Goal: Find specific page/section: Find specific page/section

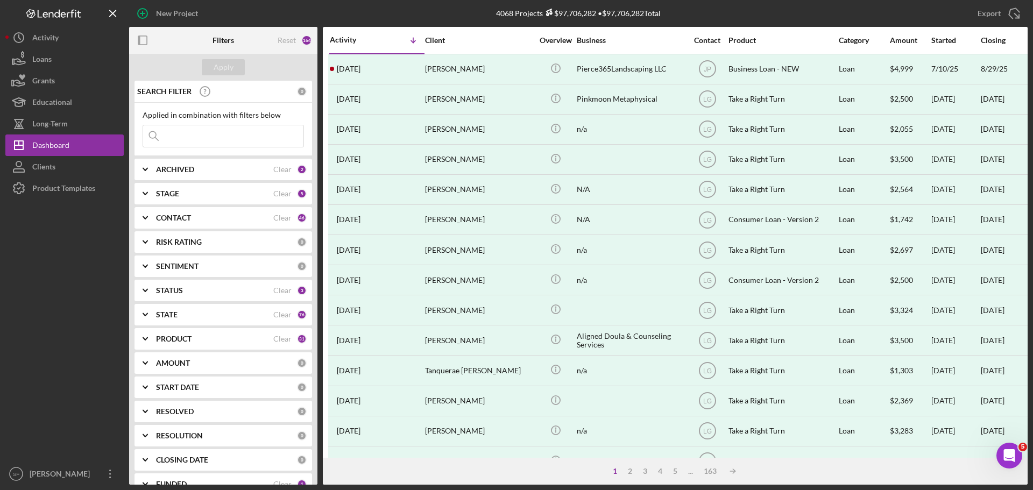
click at [176, 133] on input at bounding box center [223, 136] width 160 height 22
paste input "[PERSON_NAME]"
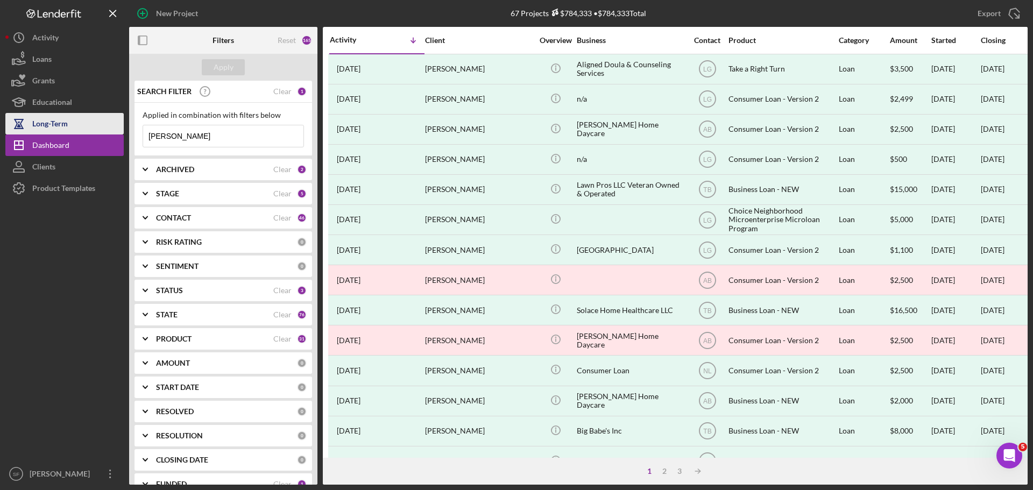
drag, startPoint x: 203, startPoint y: 136, endPoint x: 23, endPoint y: 125, distance: 180.5
click at [23, 125] on div "New Project 67 Projects $784,333 • $784,333 Total Export Icon/Export Filters Re…" at bounding box center [516, 242] width 1022 height 485
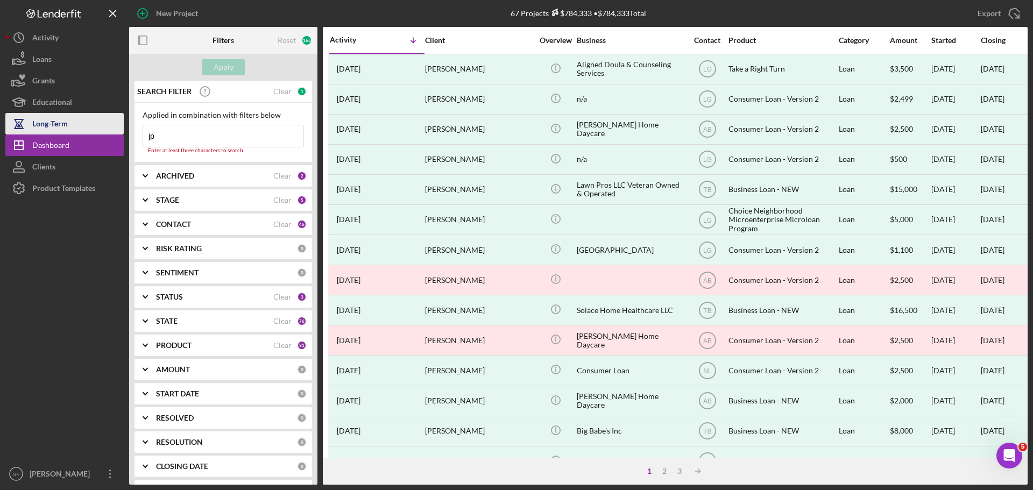
type input "j"
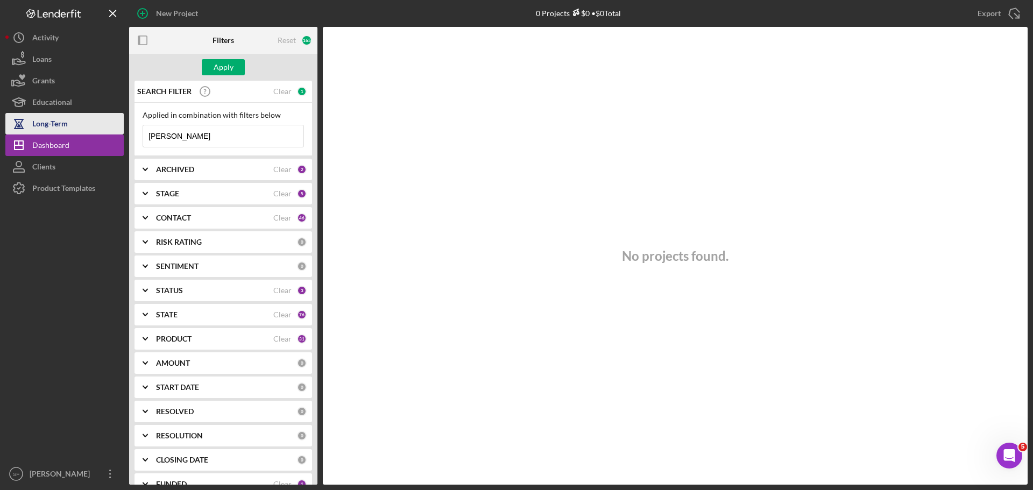
type input "[PERSON_NAME]"
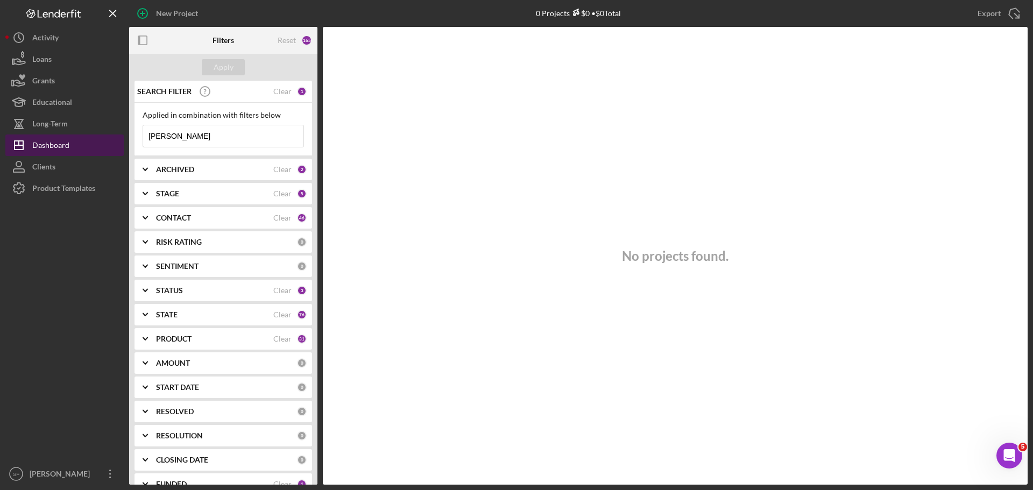
drag, startPoint x: 230, startPoint y: 133, endPoint x: 76, endPoint y: 152, distance: 155.0
click at [76, 152] on div "New Project 0 Projects $0 • $0 Total Export Icon/Export Filters Reset 165 Apply…" at bounding box center [516, 242] width 1022 height 485
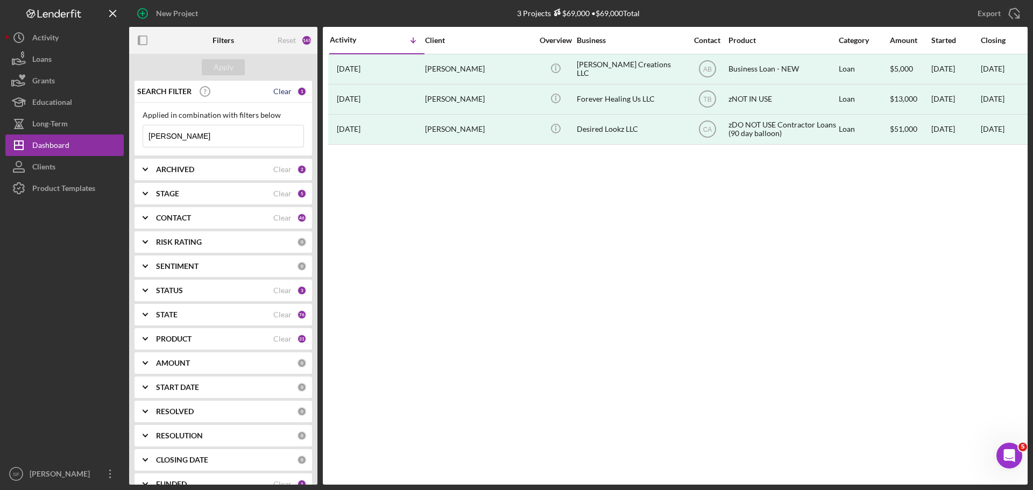
type input "[PERSON_NAME]"
click at [279, 92] on div "Clear" at bounding box center [282, 91] width 18 height 9
click at [232, 126] on input at bounding box center [223, 136] width 160 height 22
click at [336, 155] on div "Activity Icon/Table Sort Arrow Client Overview Business Contact Product Categor…" at bounding box center [675, 256] width 705 height 458
click at [287, 287] on div "Clear" at bounding box center [282, 290] width 18 height 9
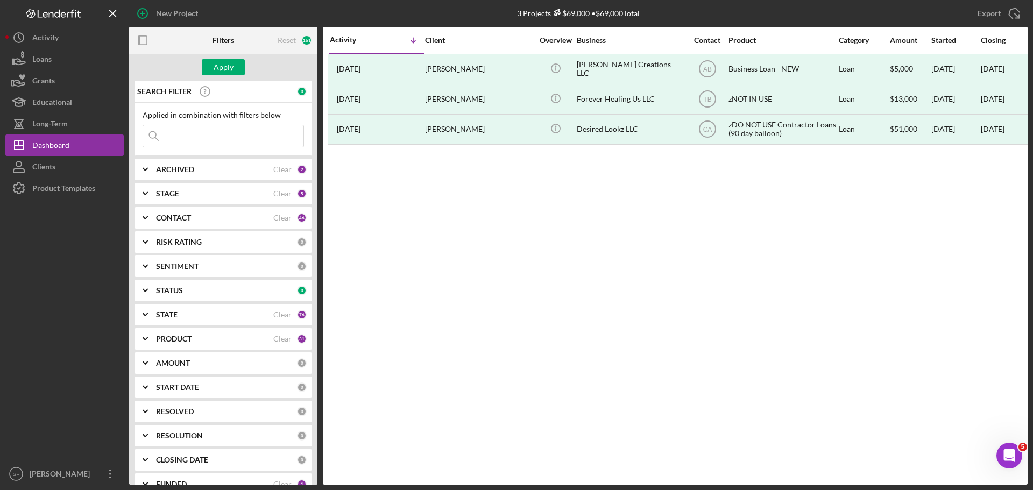
click at [173, 196] on b "STAGE" at bounding box center [167, 193] width 23 height 9
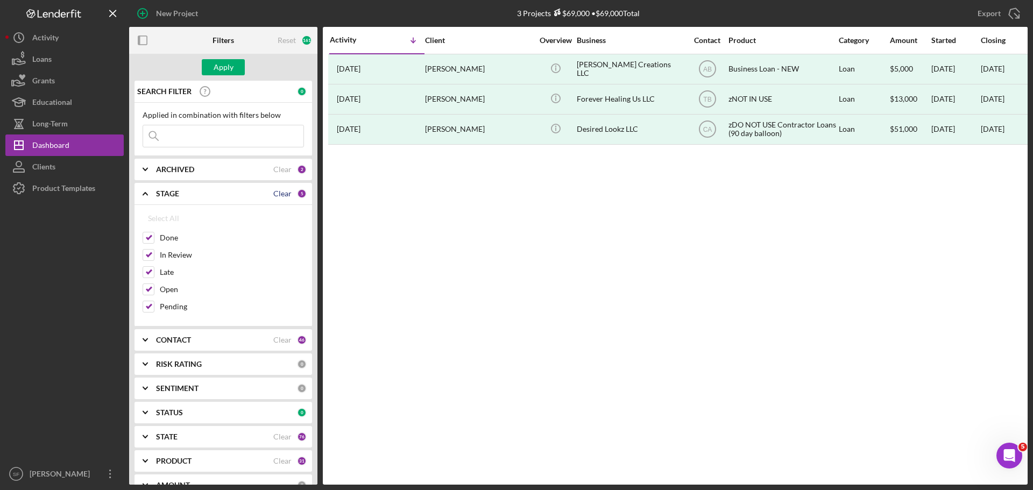
click at [279, 194] on div "Clear" at bounding box center [282, 193] width 18 height 9
checkbox input "false"
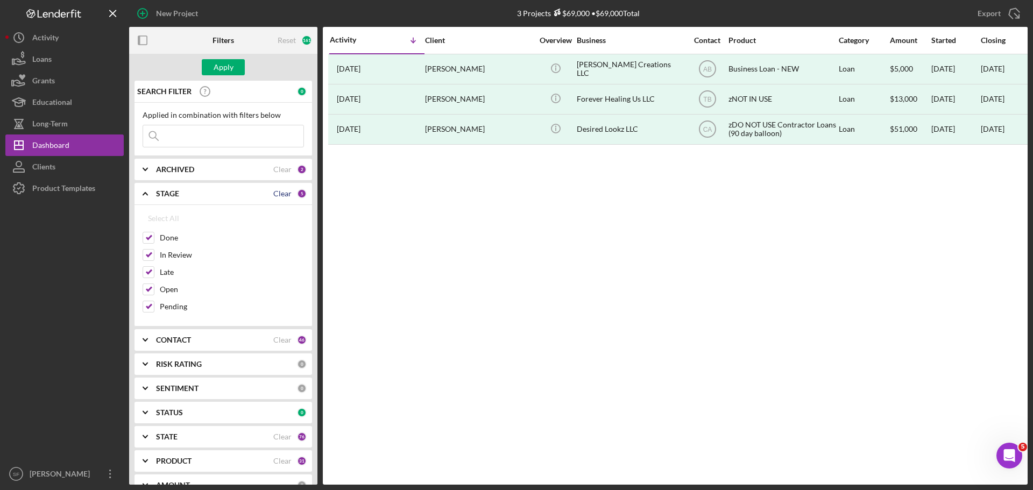
checkbox input "false"
click at [244, 121] on div "Applied in combination with filters below Icon/Menu Close" at bounding box center [223, 129] width 161 height 37
click at [244, 129] on input at bounding box center [223, 136] width 160 height 22
click at [335, 234] on div "Activity Icon/Table Sort Arrow Client Overview Business Contact Product Categor…" at bounding box center [675, 256] width 705 height 458
click at [254, 144] on input at bounding box center [223, 136] width 160 height 22
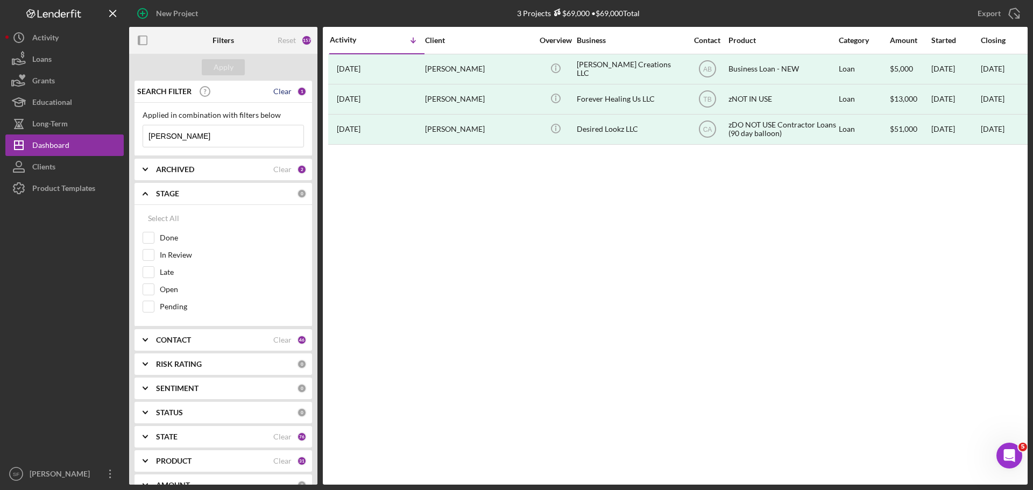
type input "[PERSON_NAME]"
click at [283, 88] on div "Clear" at bounding box center [282, 91] width 18 height 9
click at [293, 41] on div "Reset" at bounding box center [287, 40] width 18 height 9
click at [226, 139] on input at bounding box center [223, 136] width 160 height 22
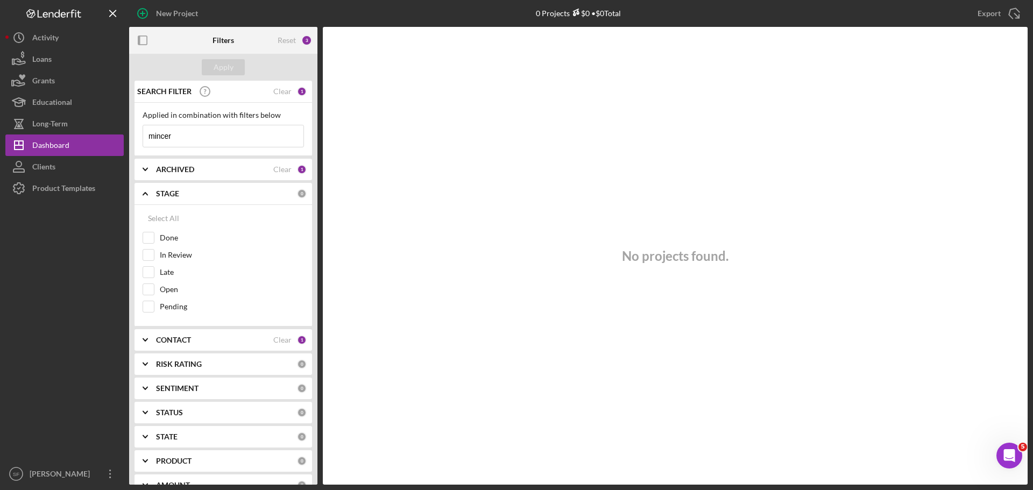
type input "mincer"
click at [207, 169] on div "ARCHIVED" at bounding box center [214, 169] width 117 height 9
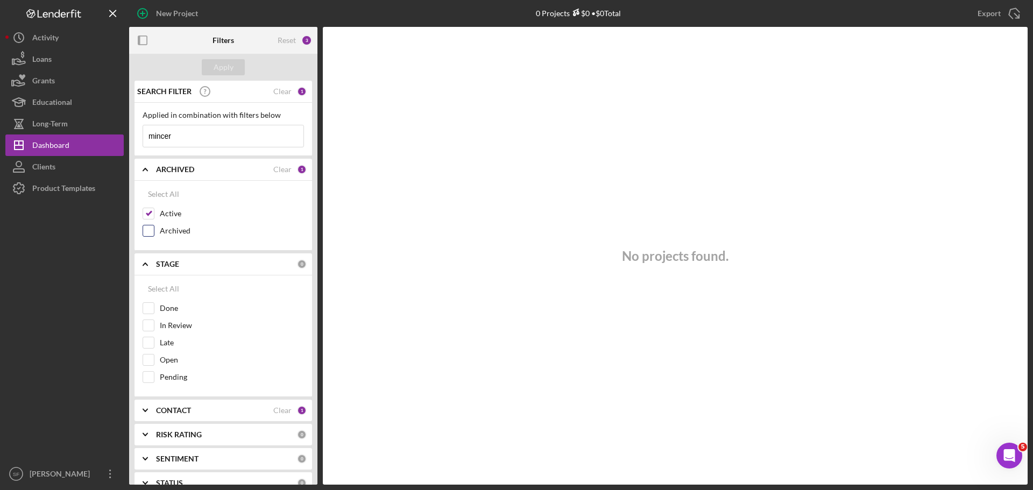
click at [150, 229] on input "Archived" at bounding box center [148, 230] width 11 height 11
checkbox input "true"
click at [216, 61] on div "Apply" at bounding box center [224, 67] width 20 height 16
click at [137, 164] on icon "Icon/Expander" at bounding box center [145, 169] width 27 height 27
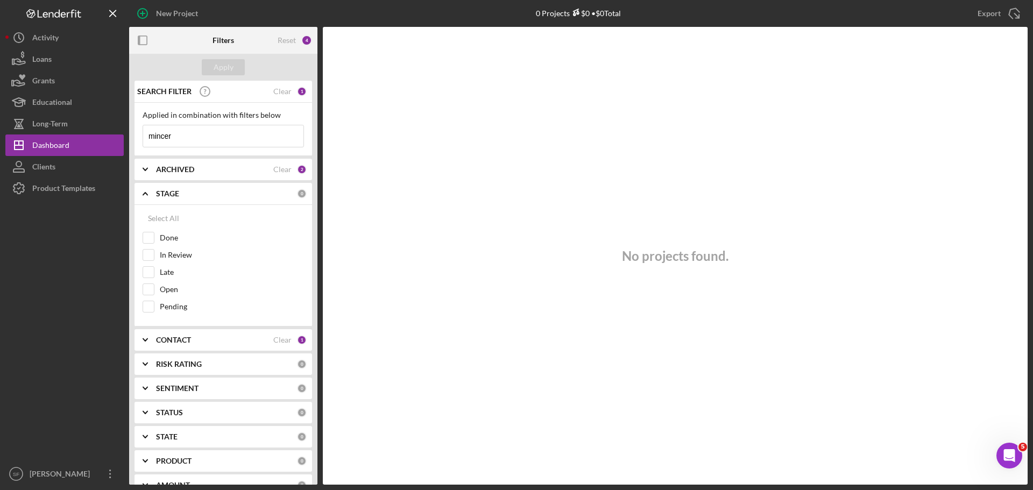
click at [149, 194] on icon "Icon/Expander" at bounding box center [145, 193] width 27 height 27
click at [143, 216] on icon "Icon/Expander" at bounding box center [145, 217] width 27 height 27
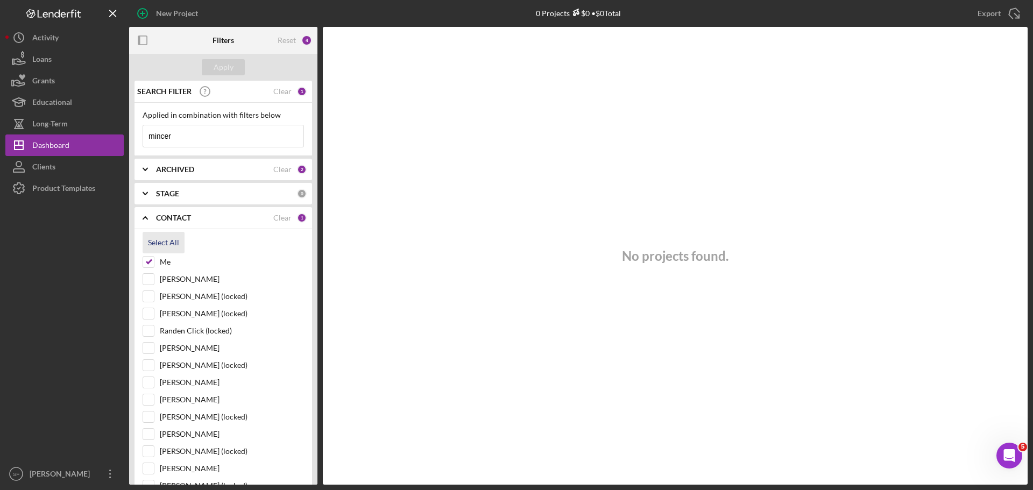
click at [152, 239] on div "Select All" at bounding box center [163, 243] width 31 height 22
checkbox input "true"
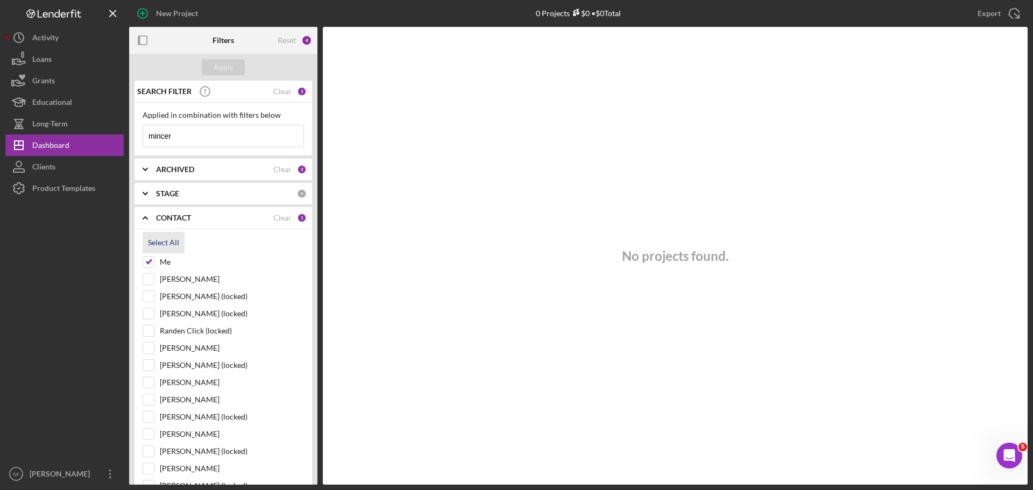
checkbox input "true"
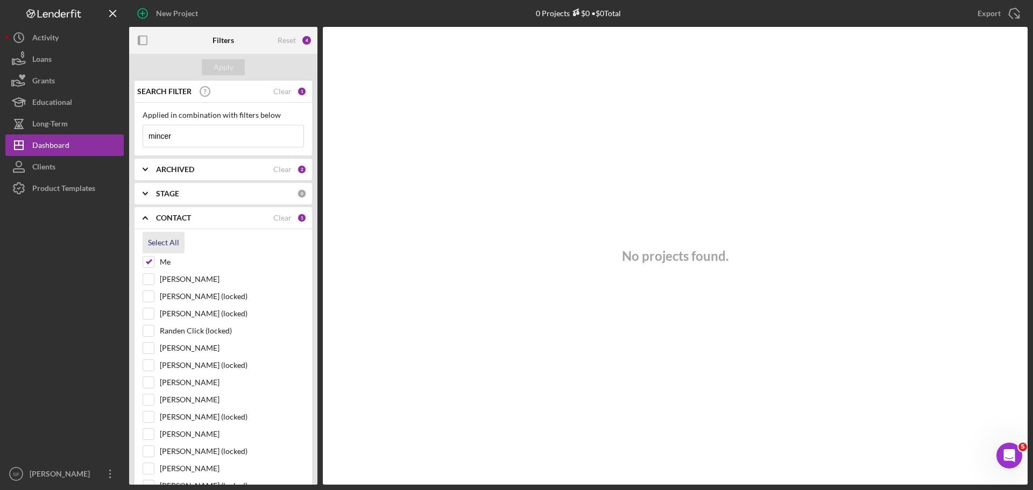
checkbox input "true"
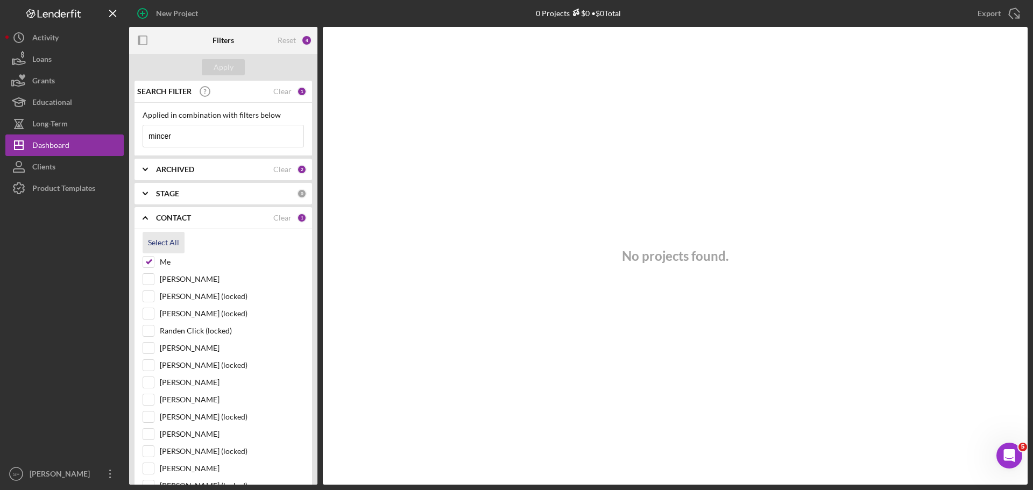
checkbox input "true"
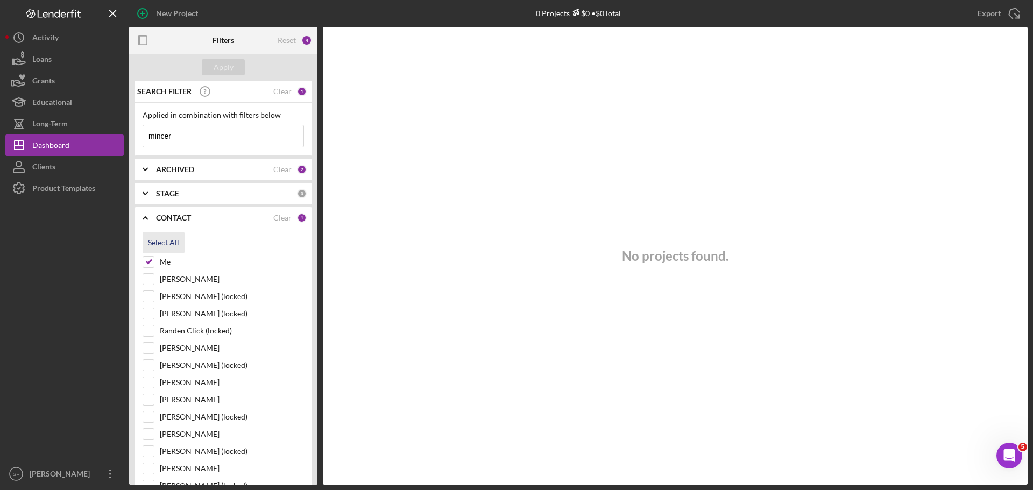
checkbox input "true"
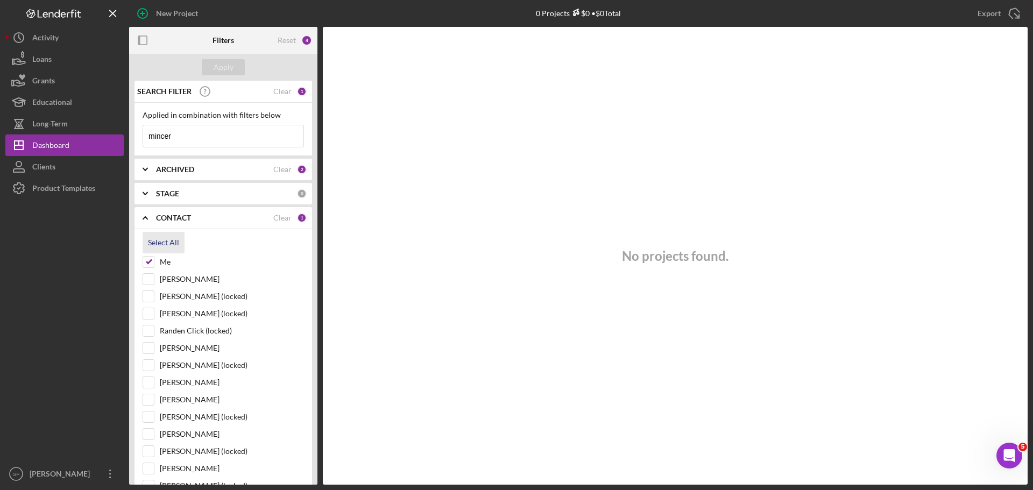
checkbox input "true"
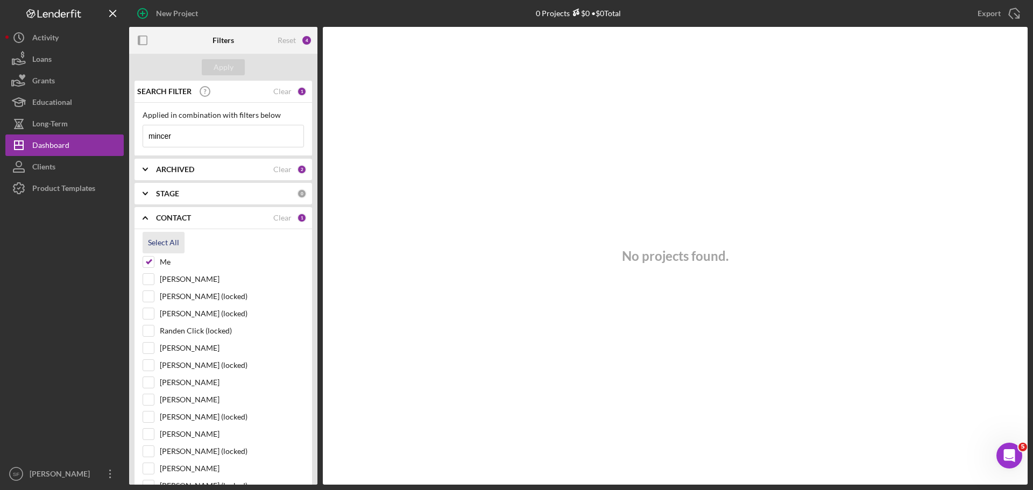
checkbox input "true"
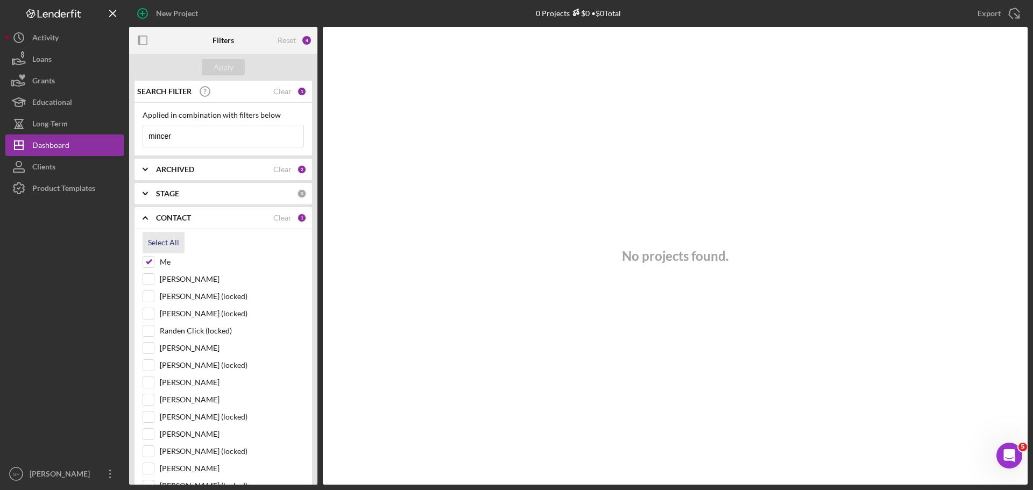
checkbox input "true"
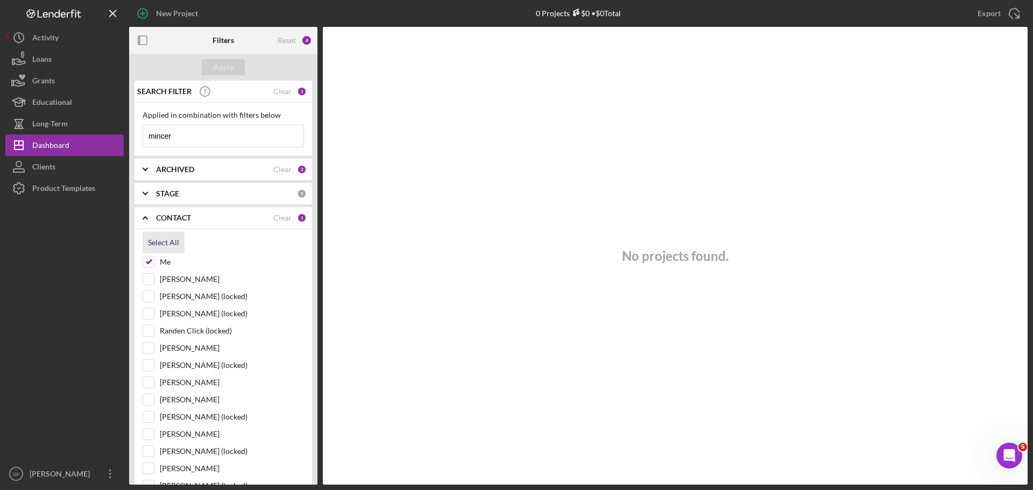
checkbox input "true"
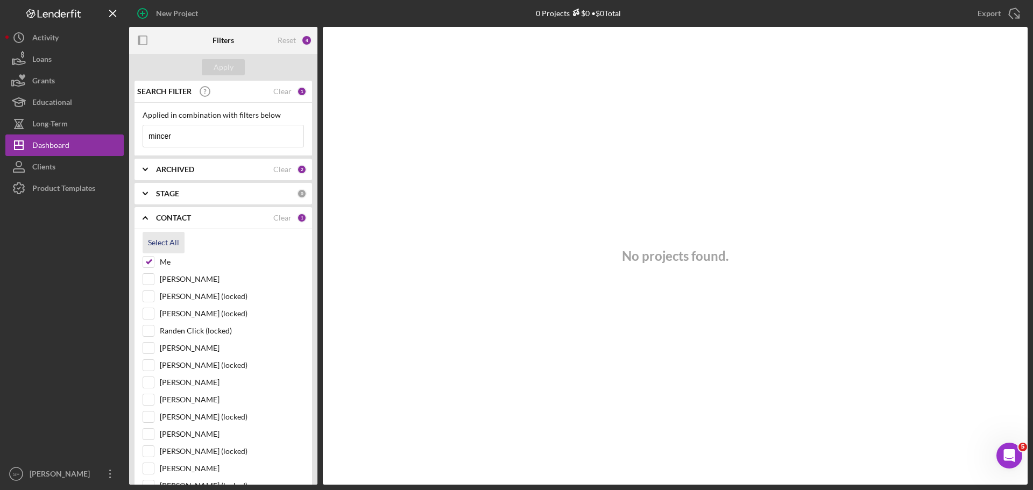
checkbox input "true"
click at [224, 67] on div "Apply" at bounding box center [224, 67] width 20 height 16
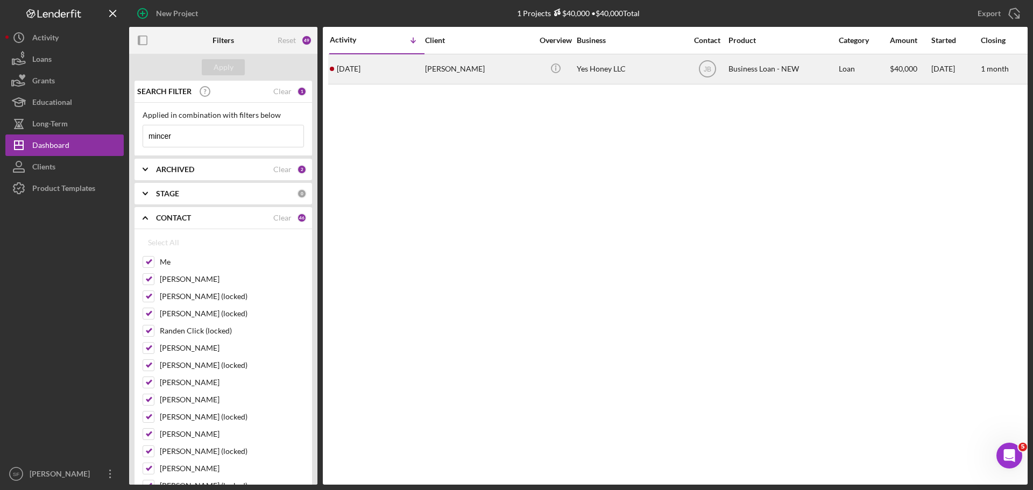
click at [469, 58] on div "[PERSON_NAME]" at bounding box center [479, 69] width 108 height 29
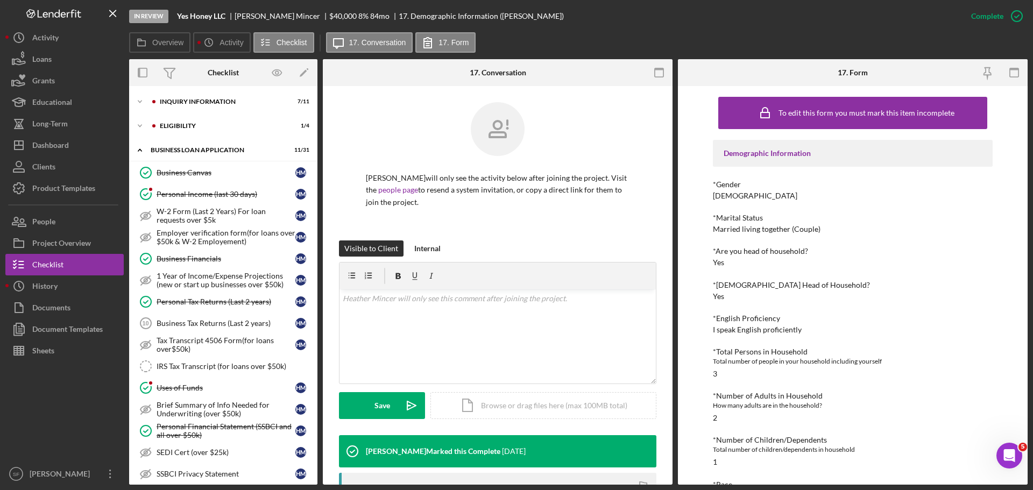
scroll to position [318, 0]
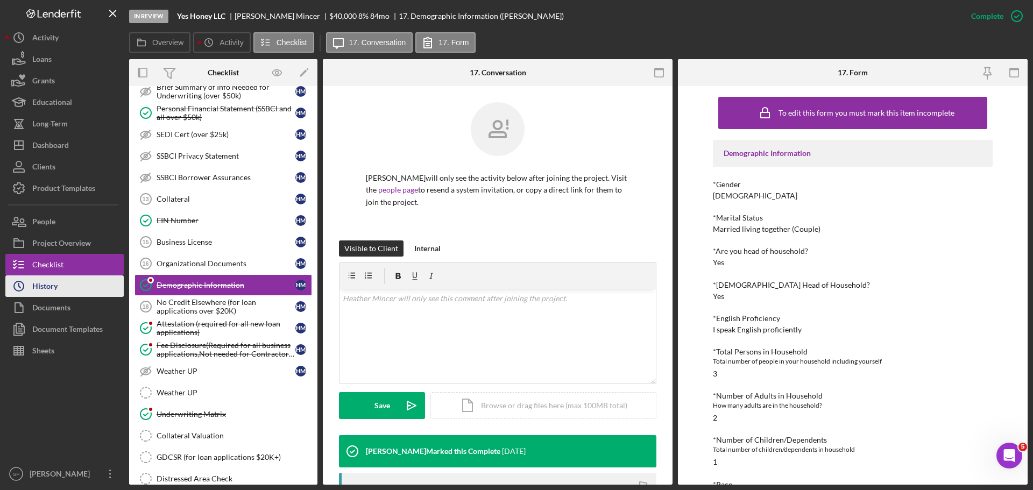
click at [85, 285] on button "Icon/History History" at bounding box center [64, 286] width 118 height 22
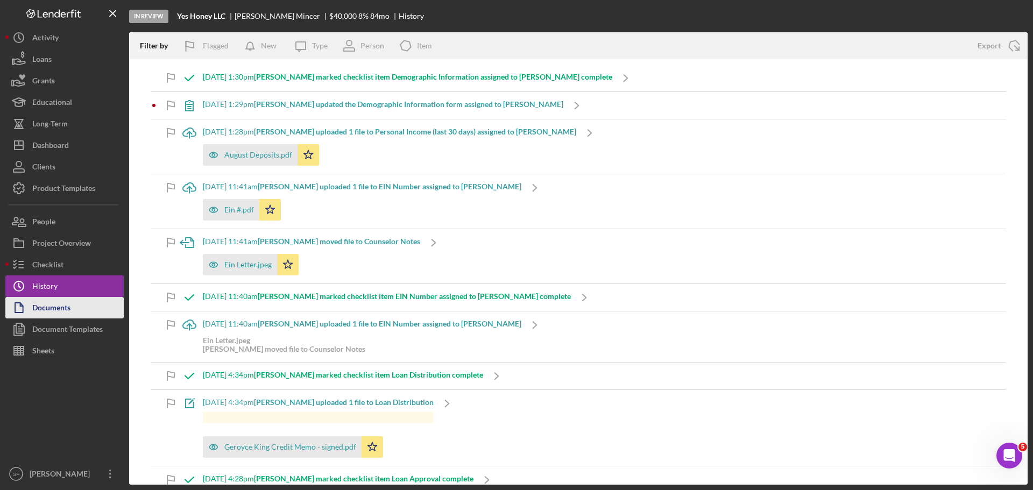
click at [53, 305] on div "Documents" at bounding box center [51, 309] width 38 height 24
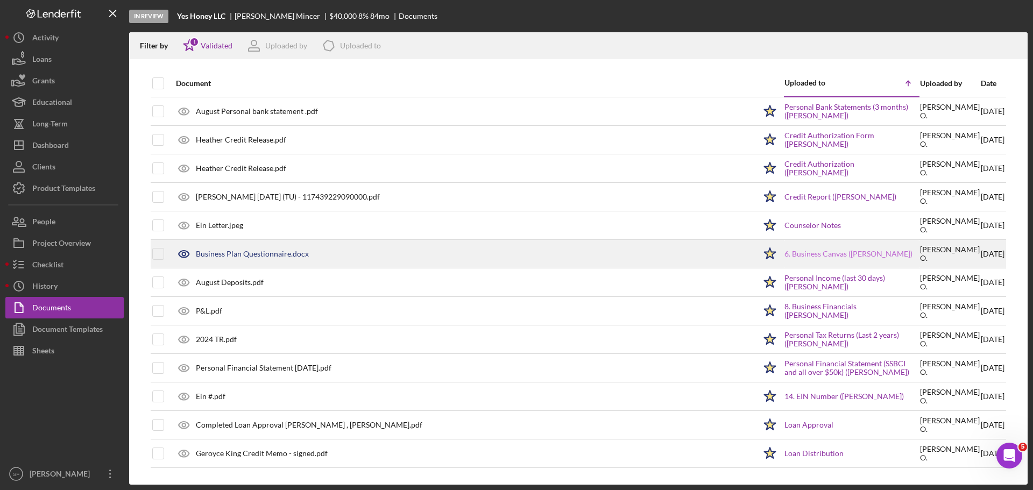
click at [811, 253] on link "6. Business Canvas ([PERSON_NAME])" at bounding box center [848, 254] width 128 height 9
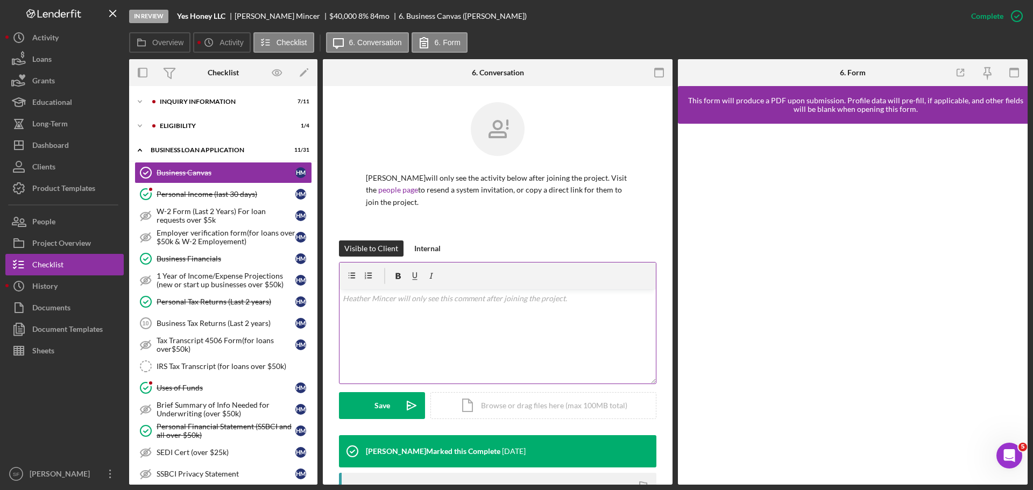
scroll to position [215, 0]
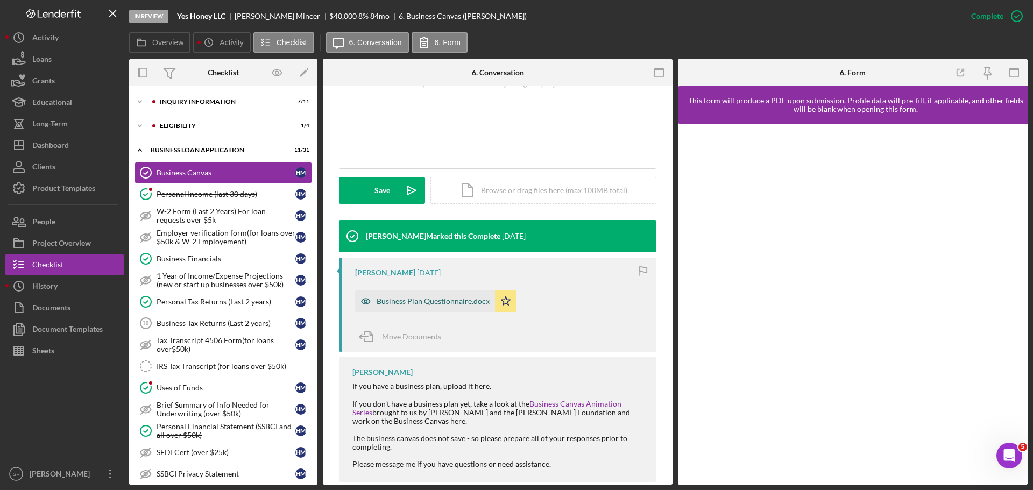
click at [455, 301] on div "Business Plan Questionnaire.docx" at bounding box center [433, 301] width 113 height 9
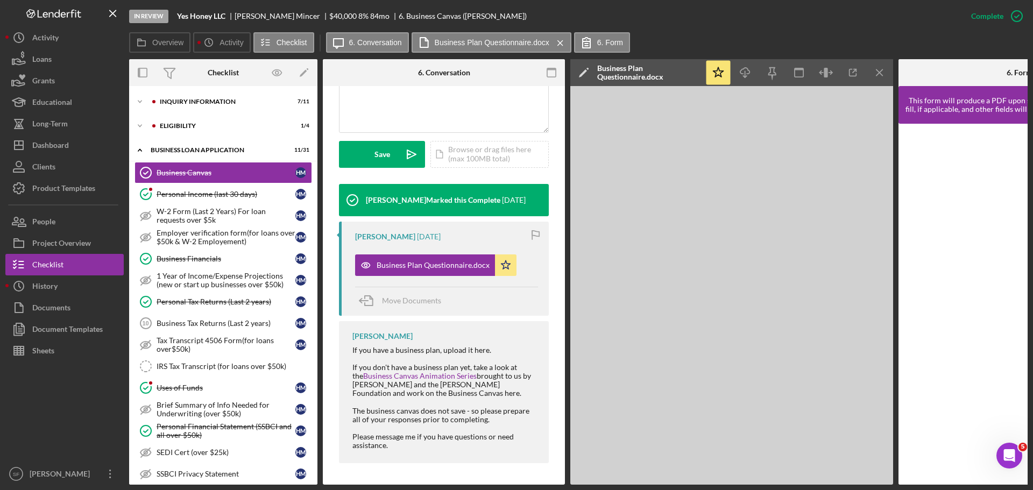
scroll to position [0, 0]
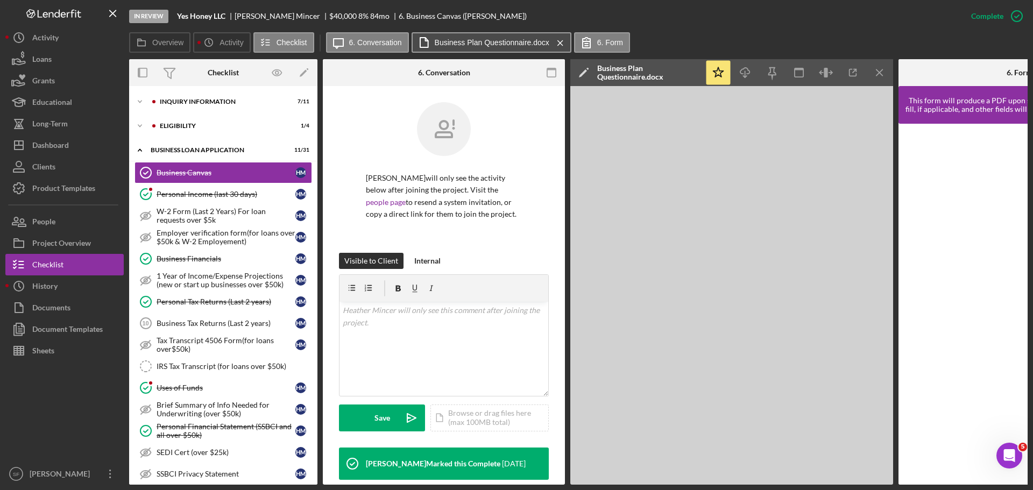
click at [488, 40] on label "Business Plan Questionnaire.docx" at bounding box center [492, 42] width 115 height 9
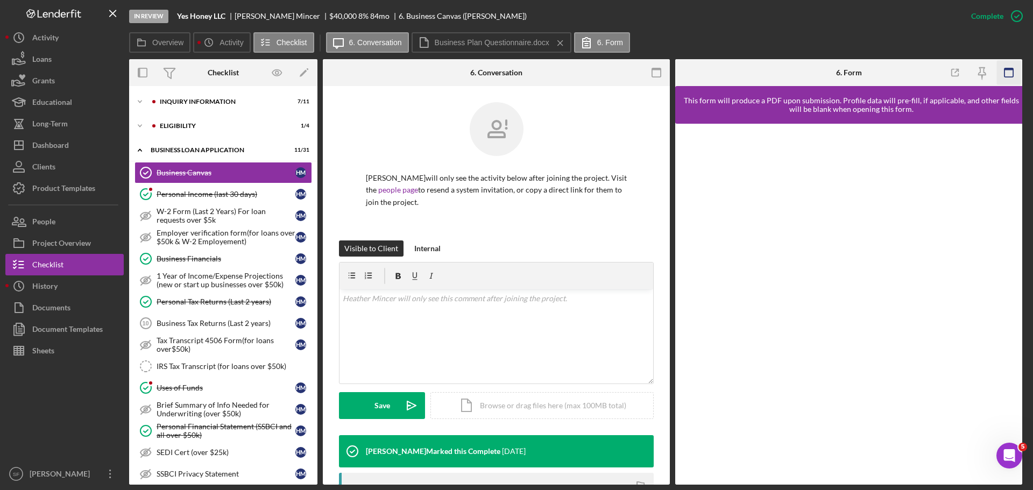
click at [1003, 74] on icon "button" at bounding box center [1009, 73] width 24 height 24
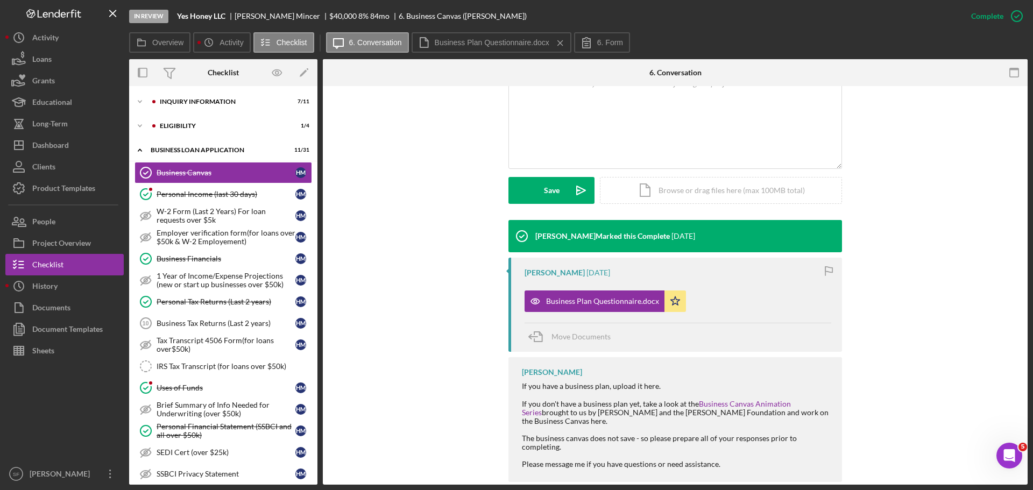
scroll to position [234, 0]
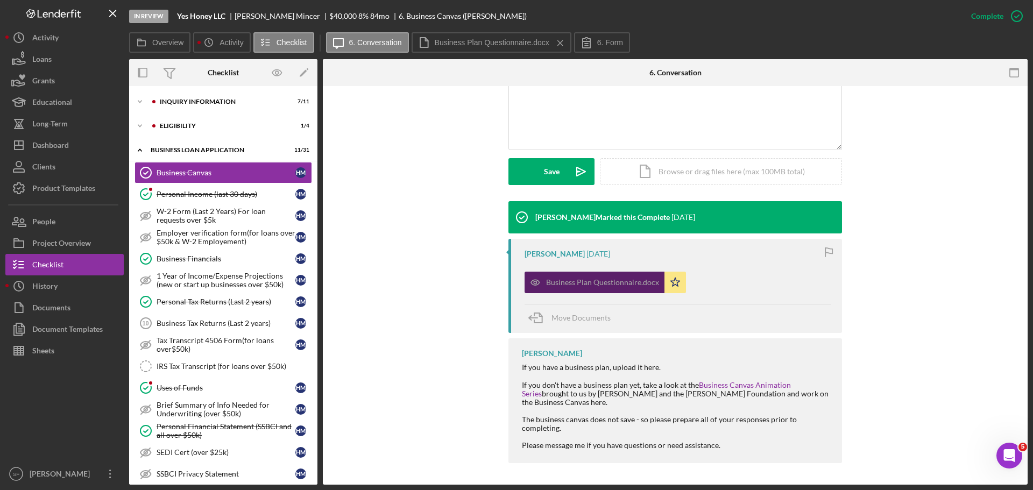
click at [646, 278] on div "Business Plan Questionnaire.docx" at bounding box center [595, 283] width 140 height 22
click at [674, 291] on icon "Icon/Star" at bounding box center [675, 283] width 22 height 22
click at [578, 324] on div "Move Documents" at bounding box center [580, 317] width 59 height 27
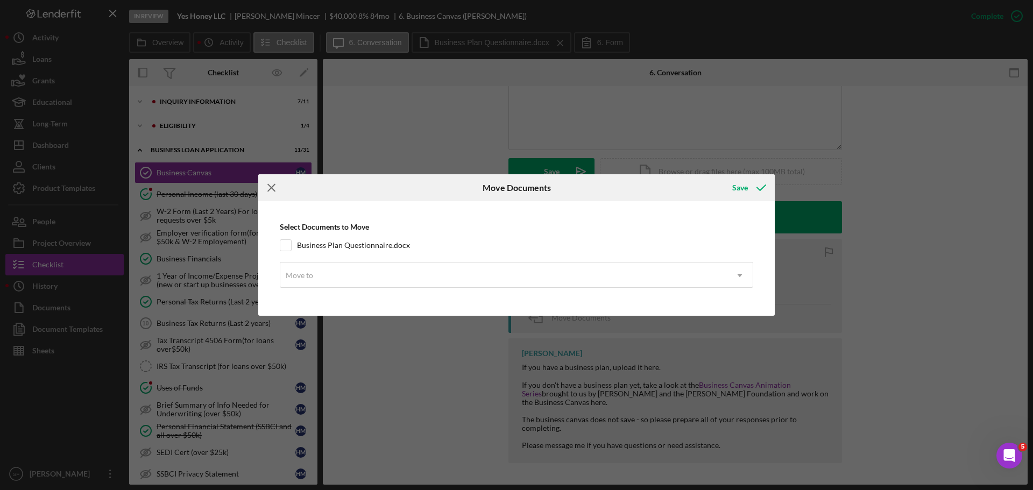
click at [273, 189] on line at bounding box center [271, 188] width 7 height 7
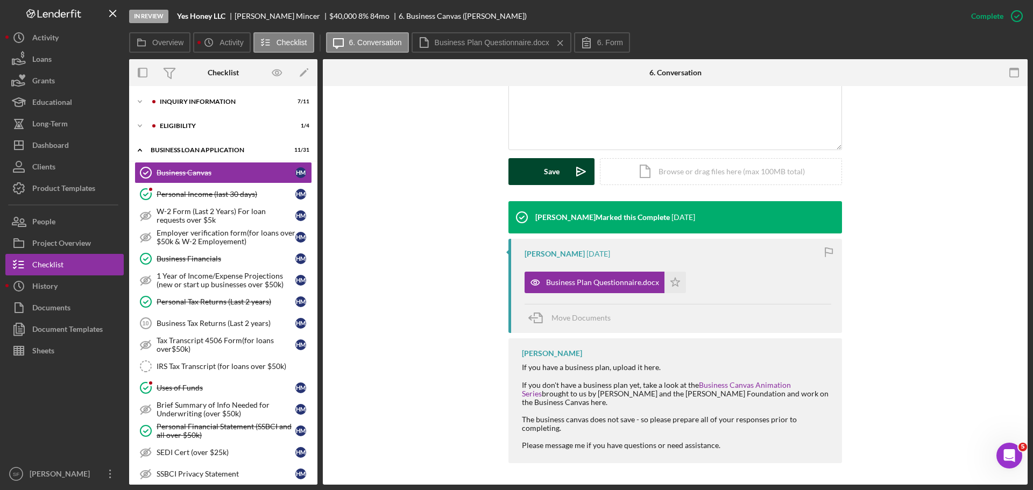
scroll to position [0, 0]
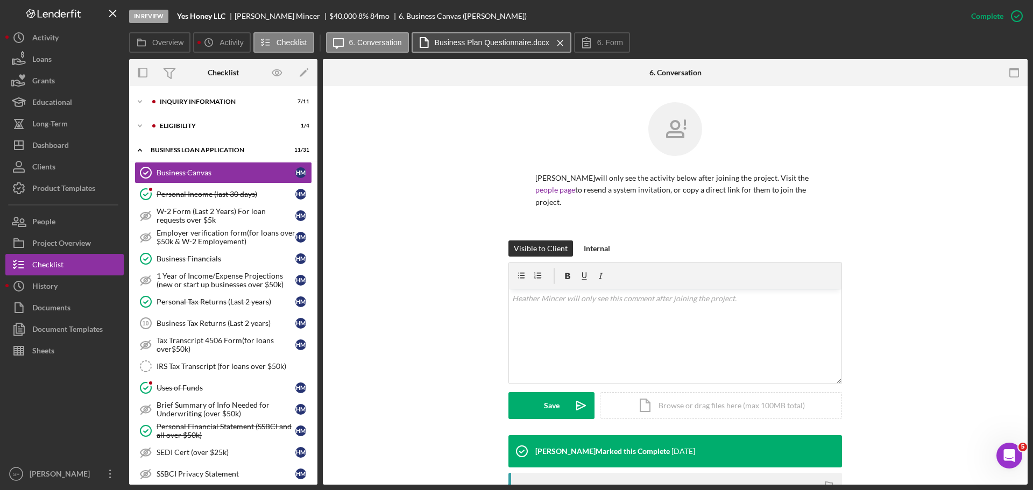
click at [534, 34] on button "Business Plan Questionnaire.docx Icon/Menu Close" at bounding box center [492, 42] width 160 height 20
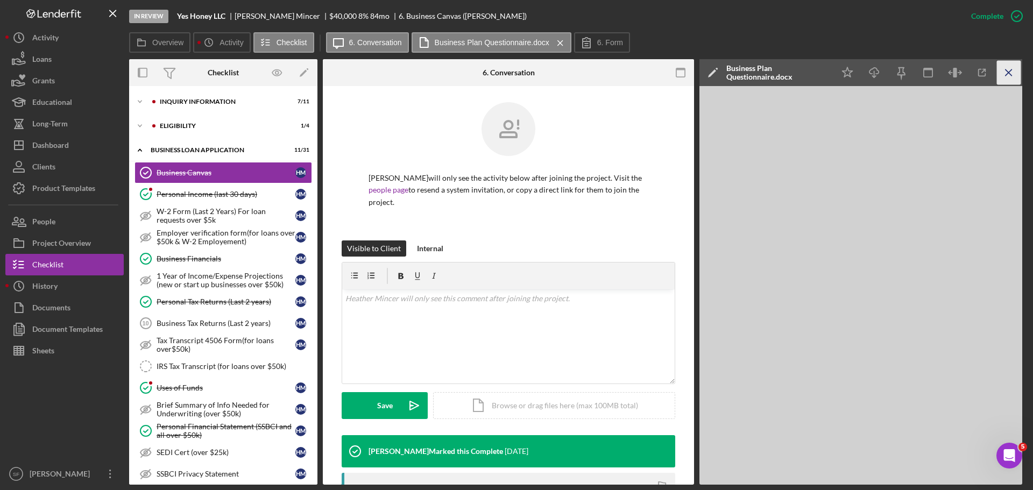
click at [1009, 69] on icon "Icon/Menu Close" at bounding box center [1009, 73] width 24 height 24
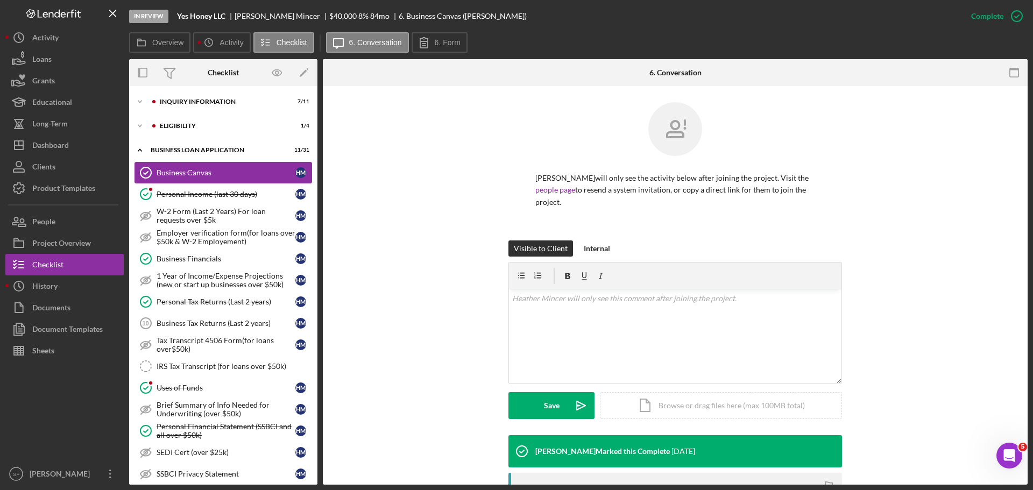
click at [188, 170] on div "Business Canvas" at bounding box center [226, 172] width 139 height 9
click at [55, 308] on div "Documents" at bounding box center [51, 309] width 38 height 24
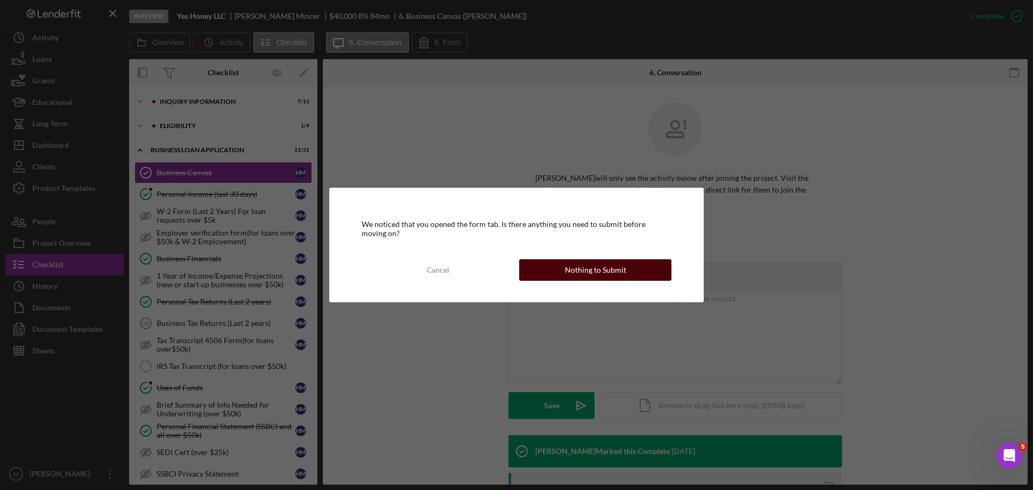
drag, startPoint x: 558, startPoint y: 273, endPoint x: 709, endPoint y: 310, distance: 155.8
click at [559, 273] on button "Nothing to Submit" at bounding box center [595, 270] width 152 height 22
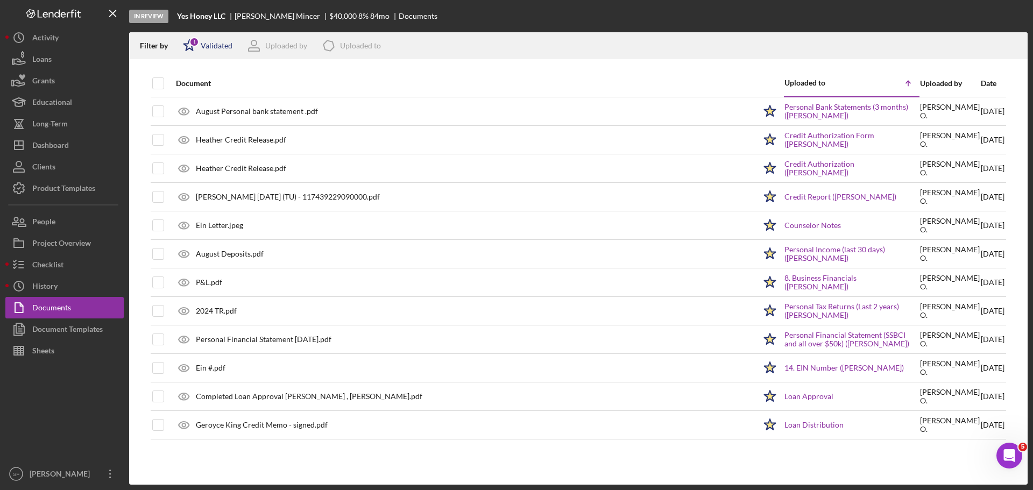
click at [206, 44] on div "Validated" at bounding box center [217, 45] width 32 height 9
click at [201, 107] on div "Not validated" at bounding box center [222, 102] width 45 height 9
checkbox input "true"
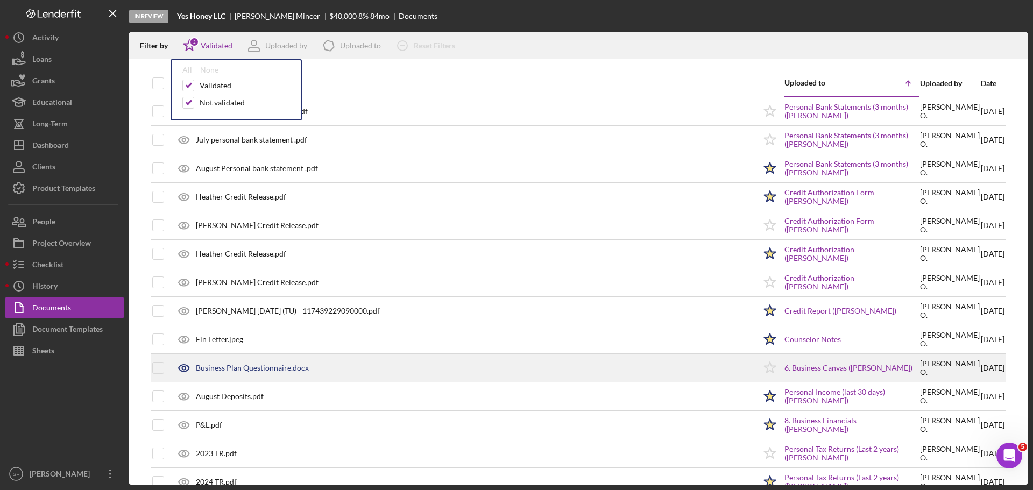
click at [824, 374] on div "6. Business Canvas ([PERSON_NAME])" at bounding box center [851, 368] width 134 height 27
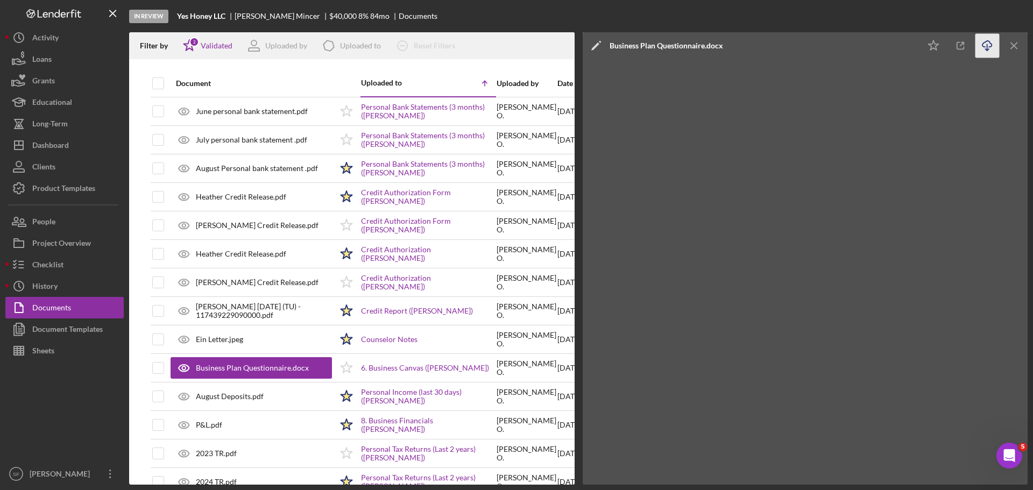
click at [987, 52] on icon "Icon/Download" at bounding box center [987, 46] width 24 height 24
click at [48, 154] on div "Dashboard" at bounding box center [50, 146] width 37 height 24
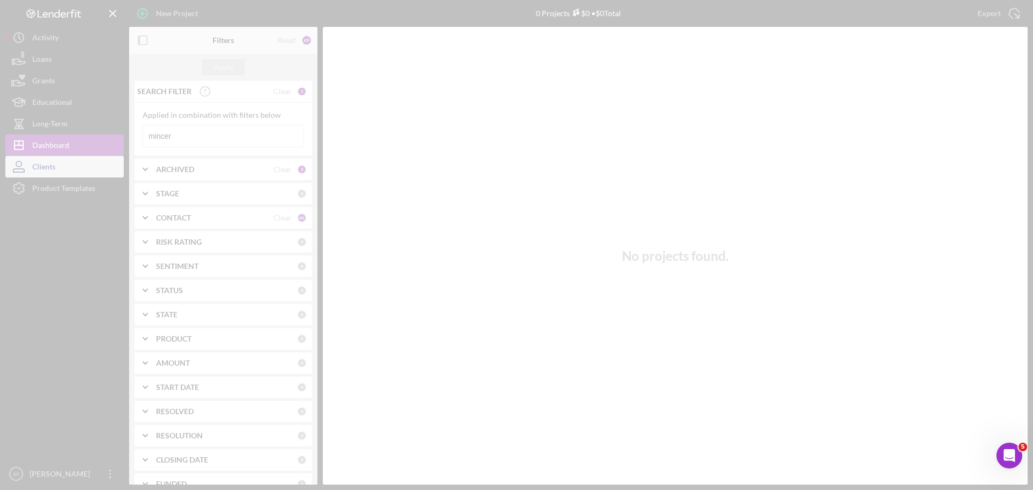
click at [48, 172] on div at bounding box center [516, 245] width 1033 height 490
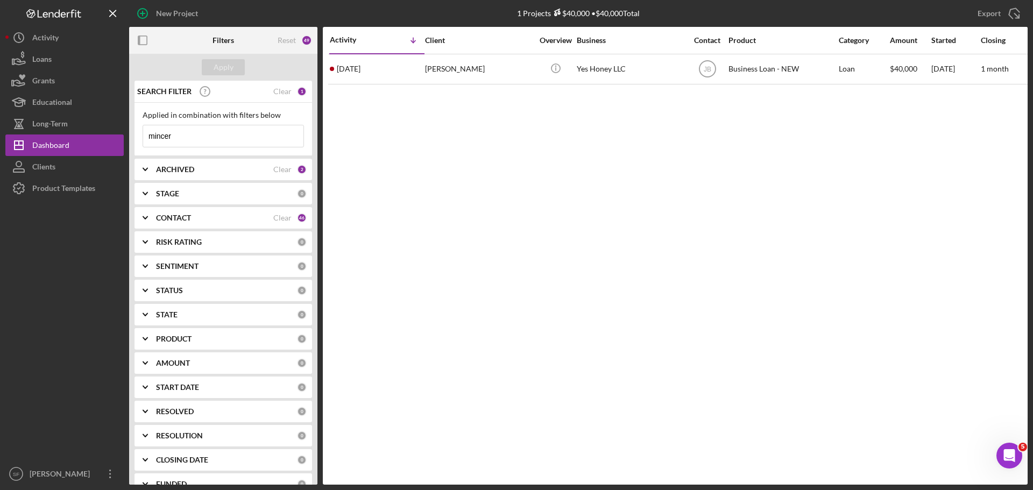
drag, startPoint x: 221, startPoint y: 138, endPoint x: -21, endPoint y: 124, distance: 242.5
click at [0, 124] on html "New Project 1 Projects $40,000 • $40,000 Total mincer Export Icon/Export Filter…" at bounding box center [516, 245] width 1033 height 490
paste input "[PERSON_NAME]"
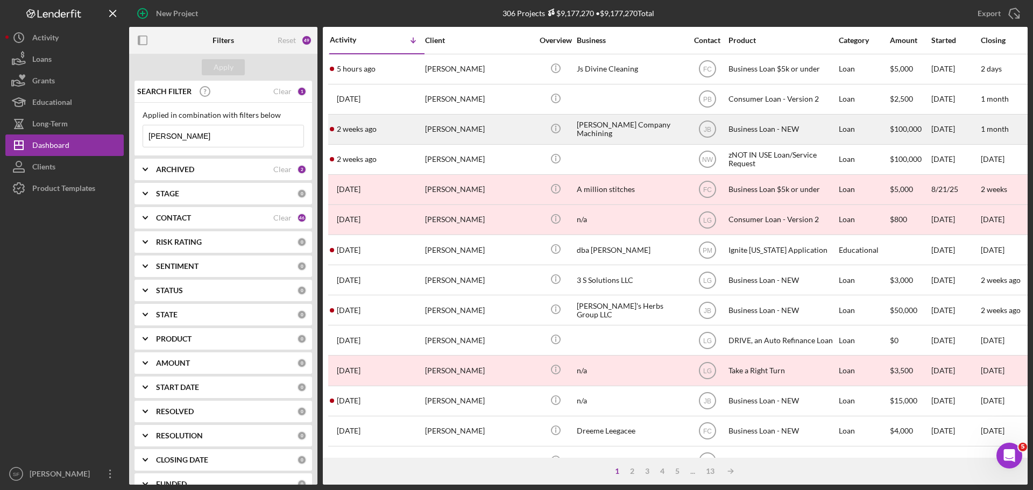
type input "[PERSON_NAME]"
click at [637, 132] on div "[PERSON_NAME] Company Machining" at bounding box center [631, 129] width 108 height 29
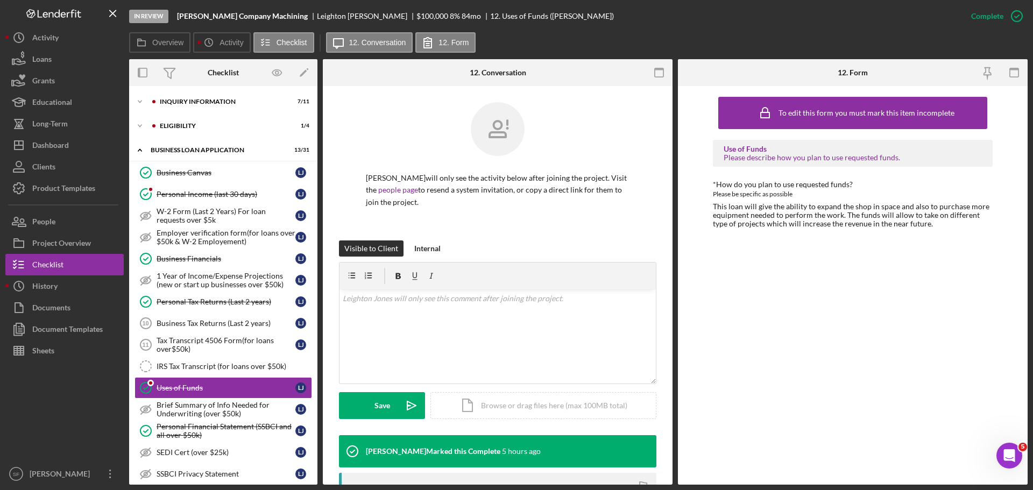
scroll to position [102, 0]
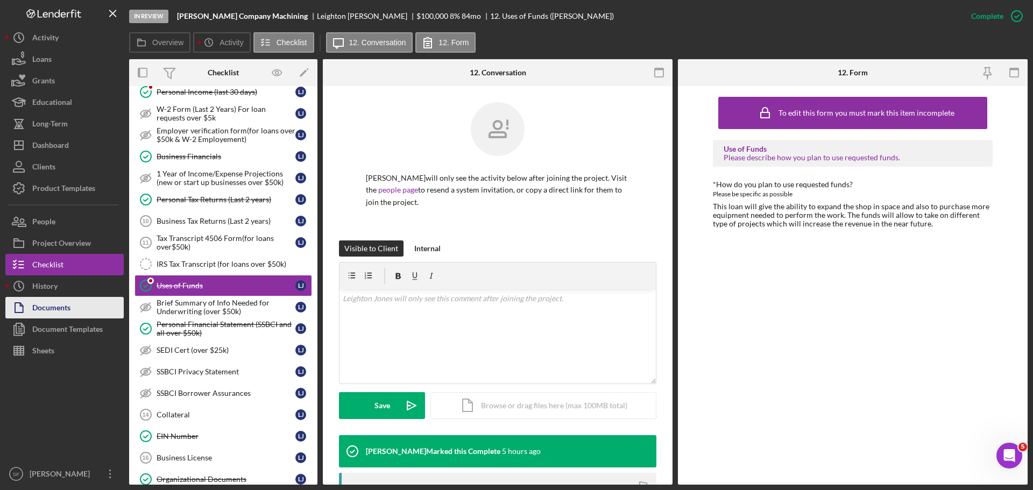
click at [79, 306] on button "Documents" at bounding box center [64, 308] width 118 height 22
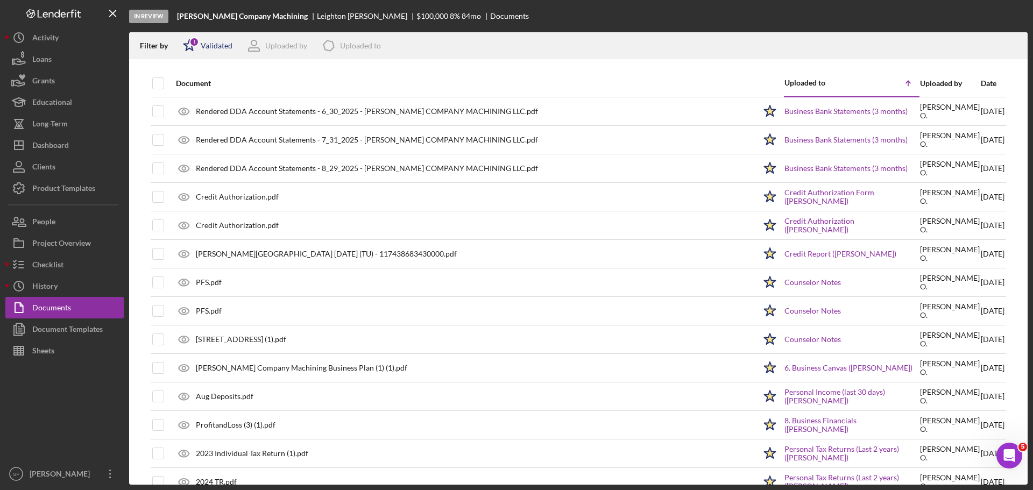
click at [217, 40] on div "Icon/Star 1 Validated" at bounding box center [204, 45] width 56 height 27
click at [214, 98] on div "Not validated" at bounding box center [222, 102] width 45 height 9
checkbox input "true"
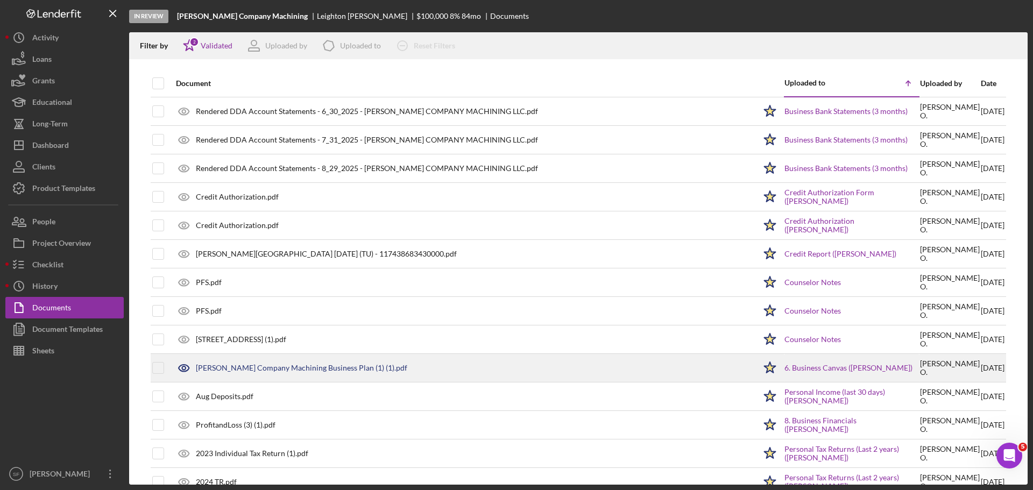
click at [863, 362] on div "6. Business Canvas ([PERSON_NAME])" at bounding box center [851, 368] width 134 height 27
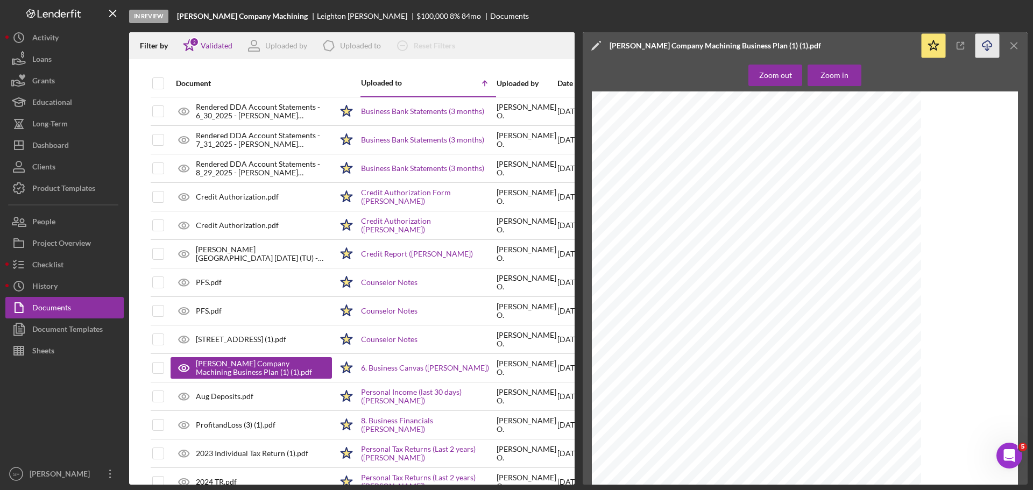
click at [991, 51] on icon "Icon/Download" at bounding box center [987, 46] width 24 height 24
